Goal: Register for event/course

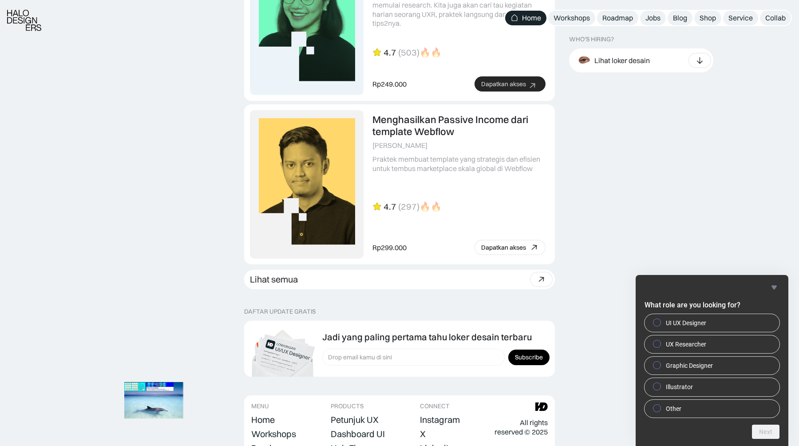
scroll to position [2357, 0]
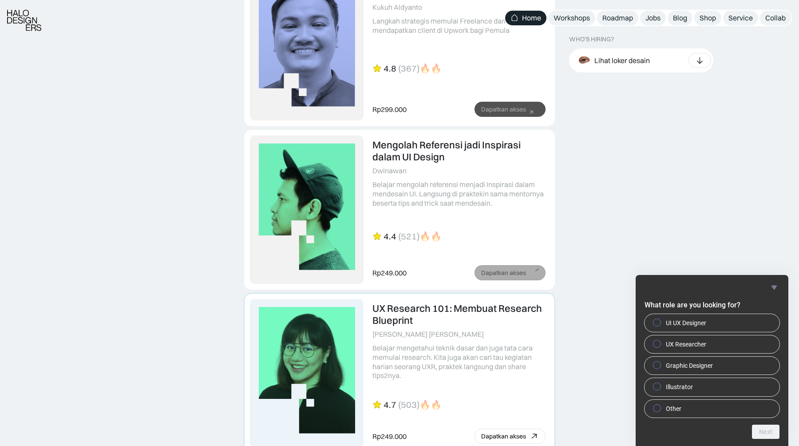
scroll to position [2086, 0]
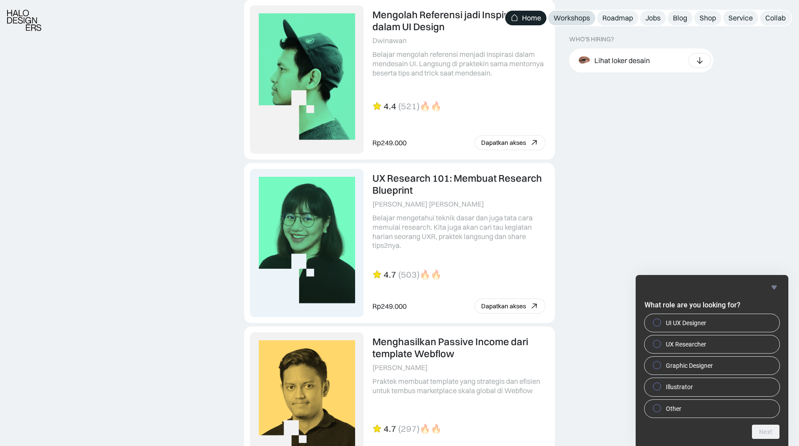
click at [568, 18] on div "Workshops" at bounding box center [572, 17] width 36 height 9
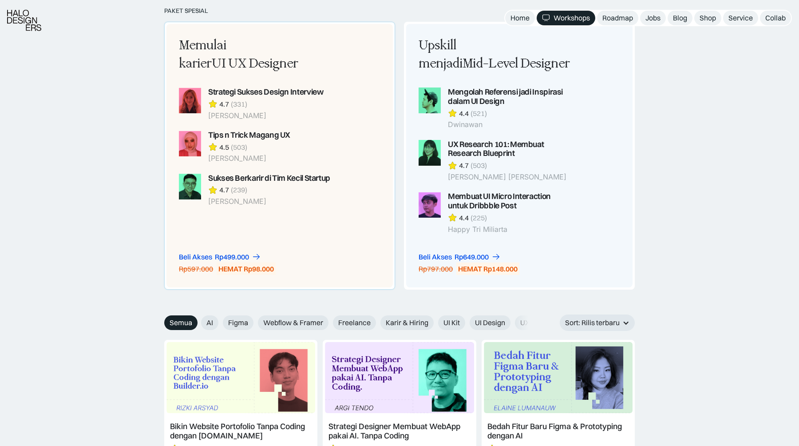
scroll to position [863, 0]
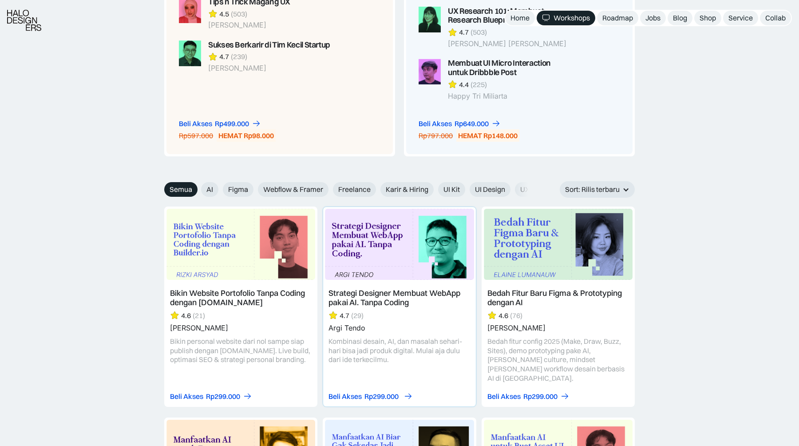
click at [364, 392] on link "Beli Akses Rp299.000" at bounding box center [370, 396] width 82 height 9
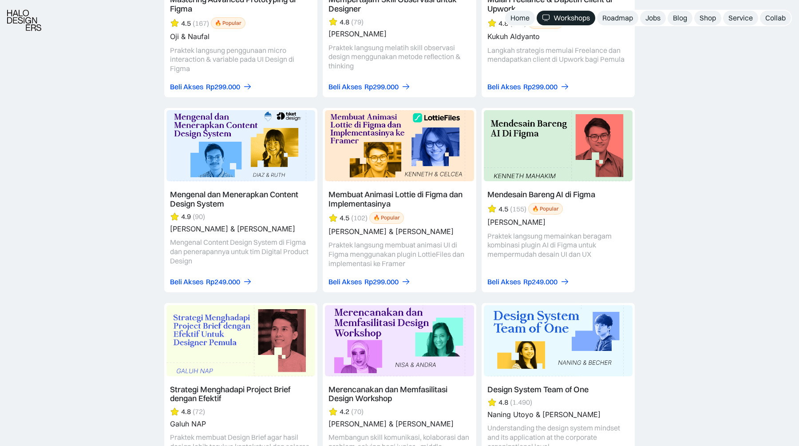
scroll to position [2406, 0]
